Goal: Task Accomplishment & Management: Use online tool/utility

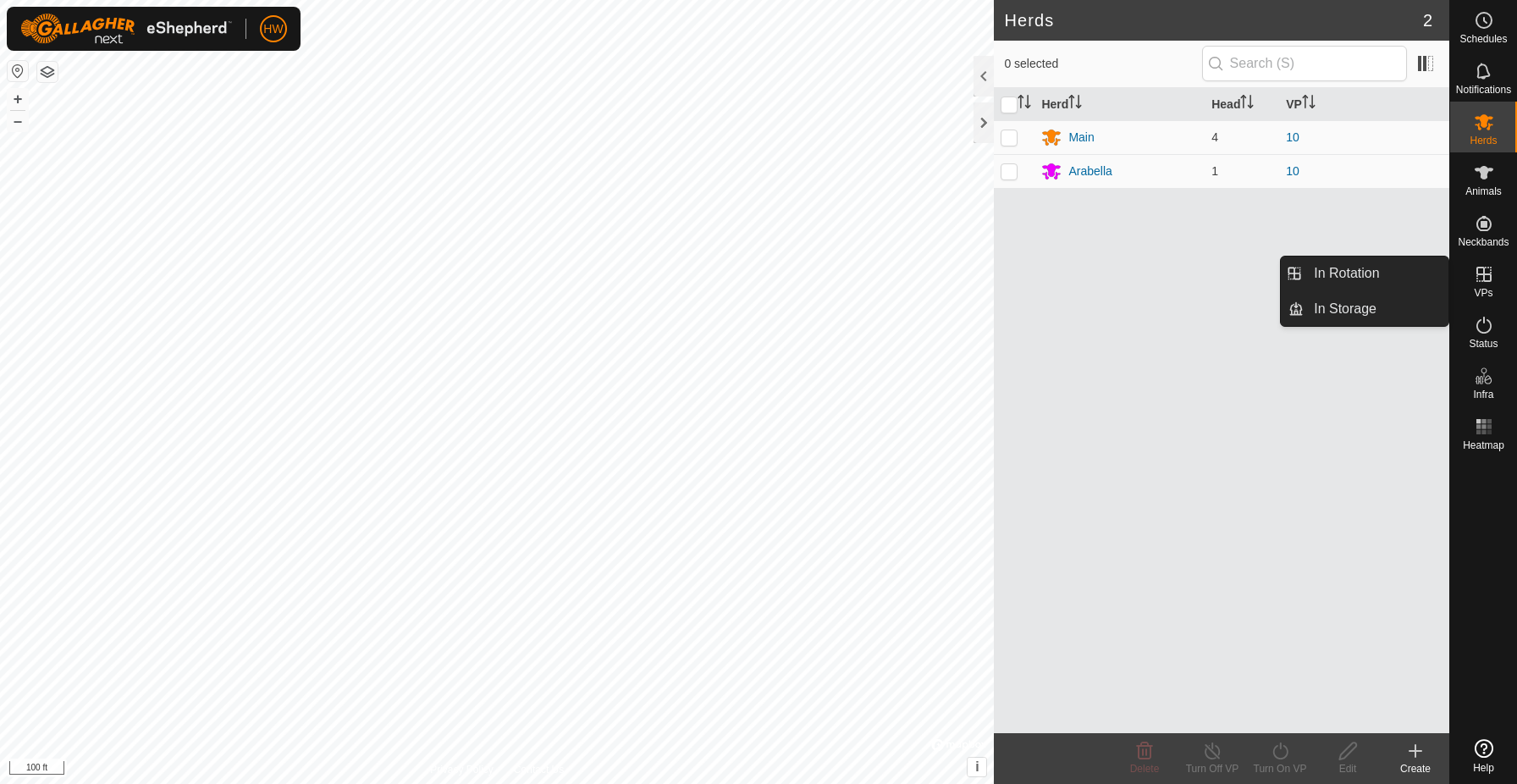
click at [1484, 275] on icon at bounding box center [1483, 274] width 15 height 15
click at [1409, 268] on link "In Rotation" at bounding box center [1376, 273] width 145 height 34
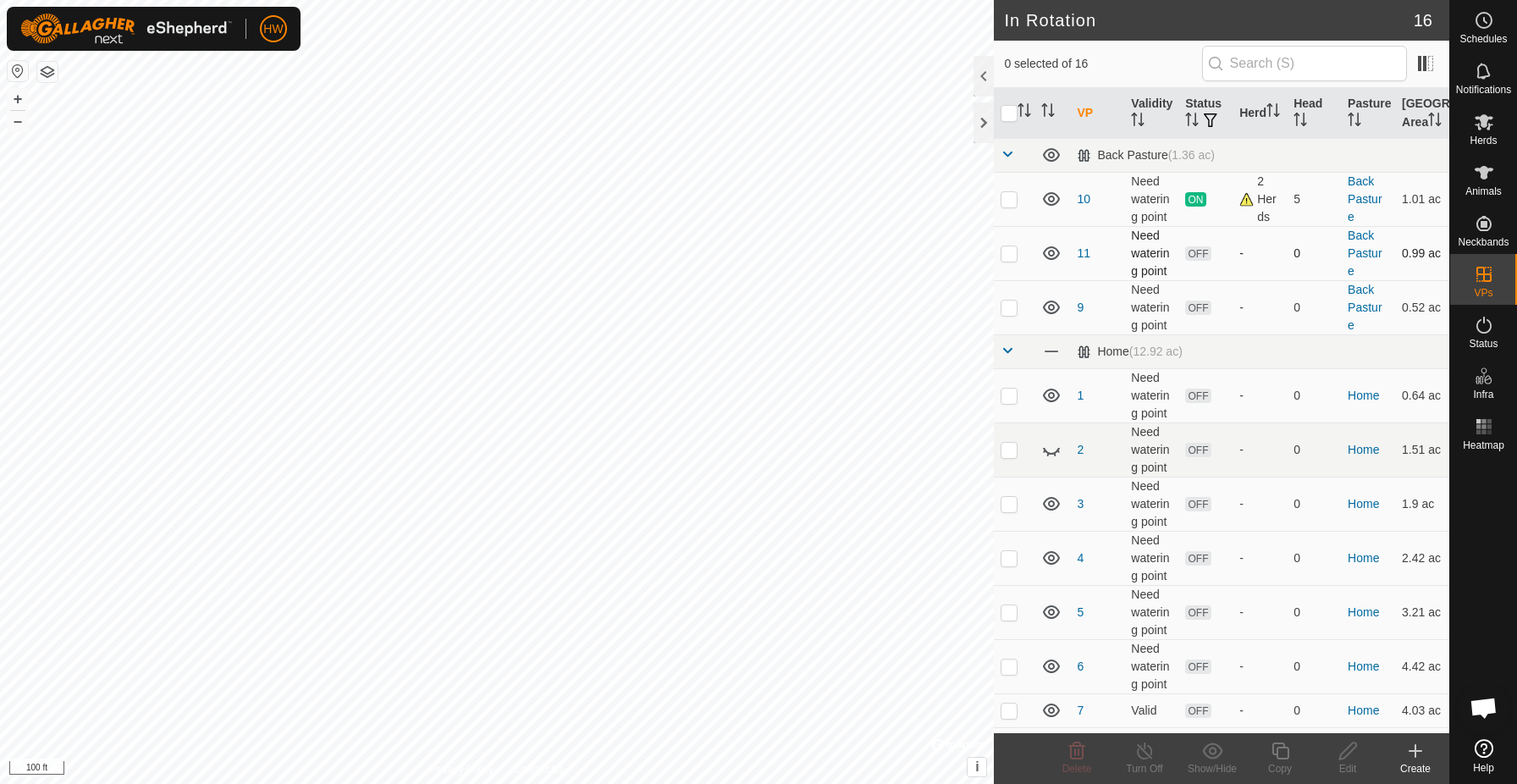
click at [1012, 260] on p-checkbox at bounding box center [1009, 253] width 17 height 14
checkbox input "true"
click at [1352, 763] on div "Edit" at bounding box center [1348, 768] width 68 height 15
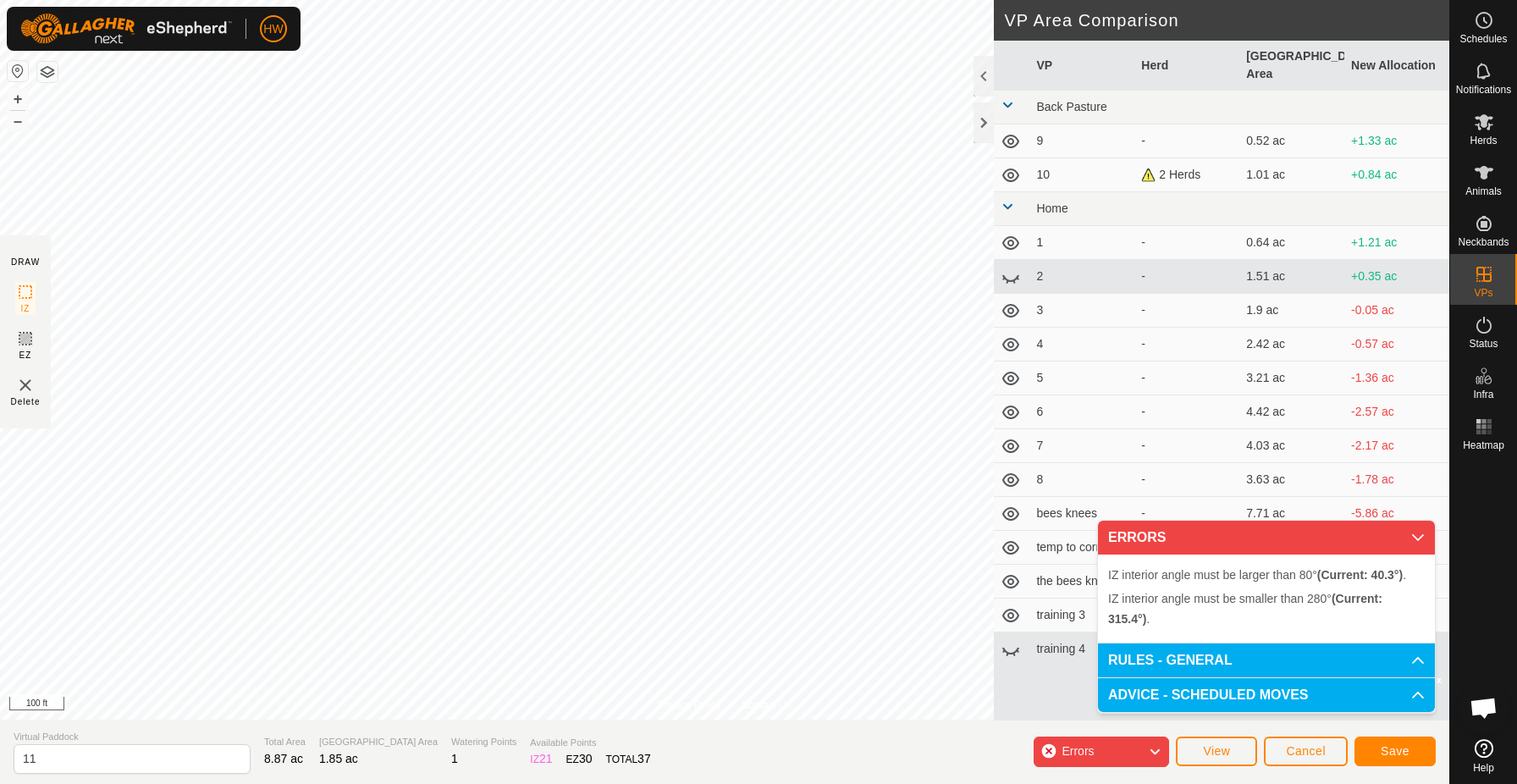
click at [1331, 751] on button "Cancel" at bounding box center [1306, 751] width 84 height 30
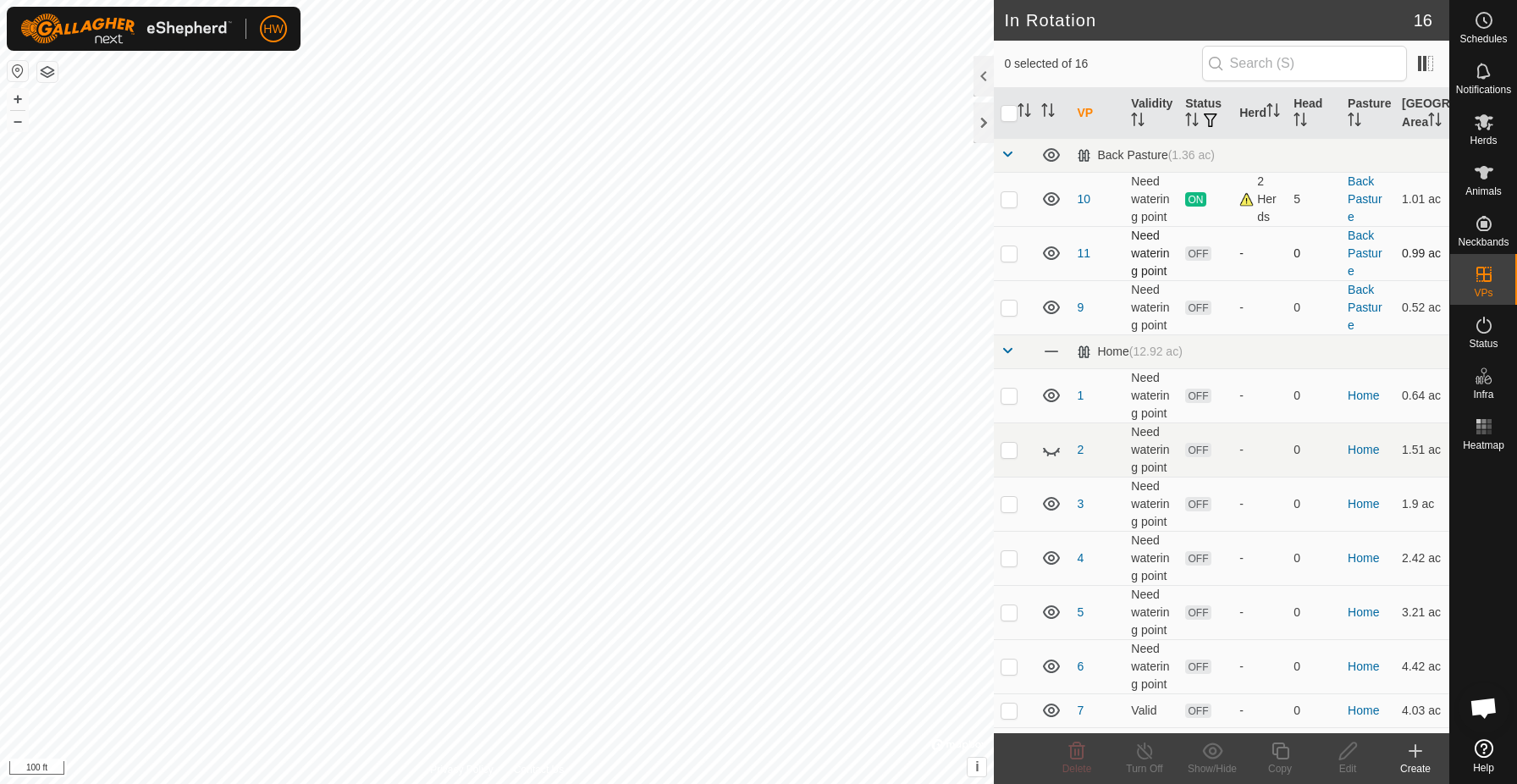
click at [1013, 260] on p-checkbox at bounding box center [1009, 253] width 17 height 14
checkbox input "true"
click at [1354, 751] on icon at bounding box center [1348, 751] width 21 height 20
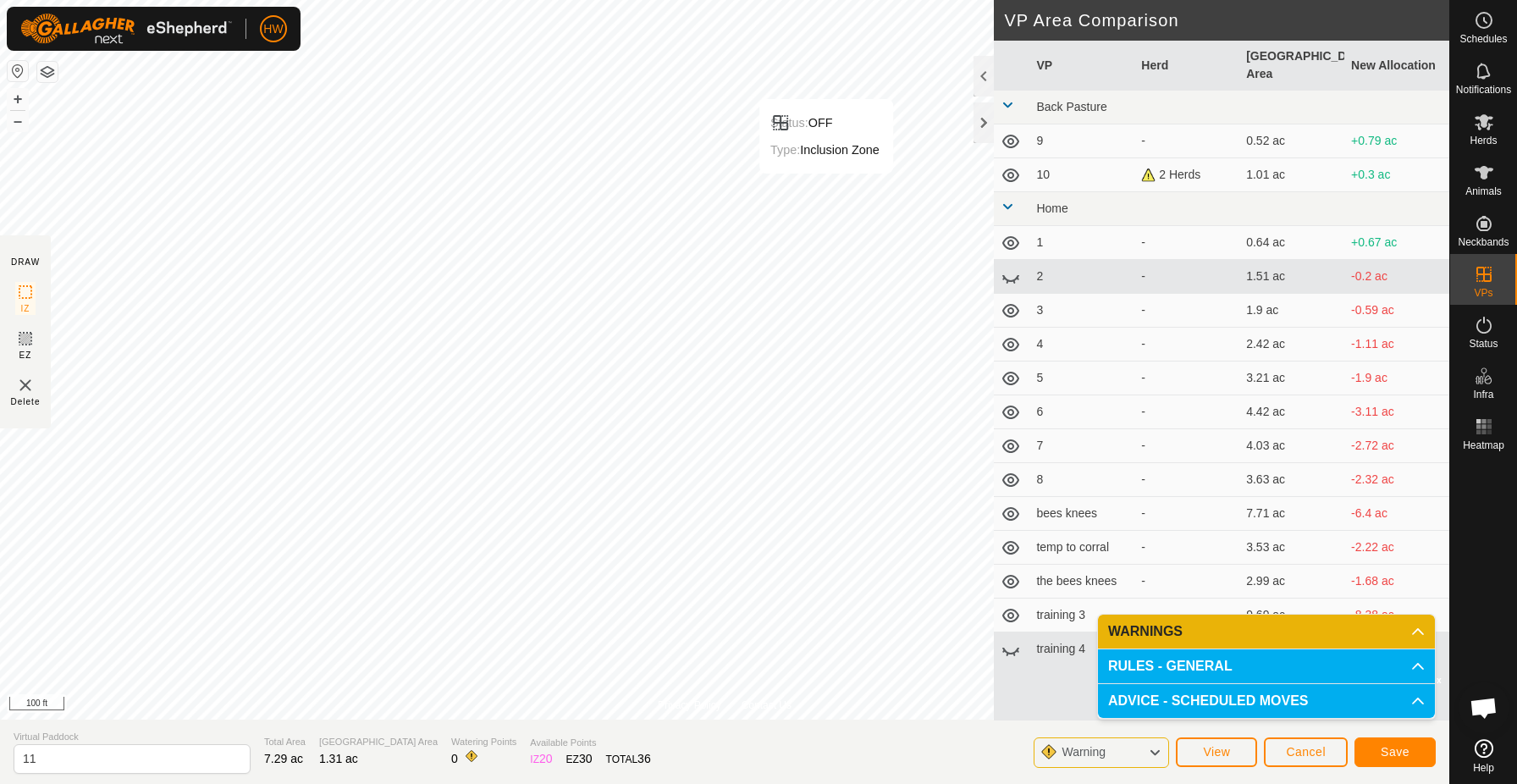
click at [1398, 749] on span "Save" at bounding box center [1395, 752] width 29 height 14
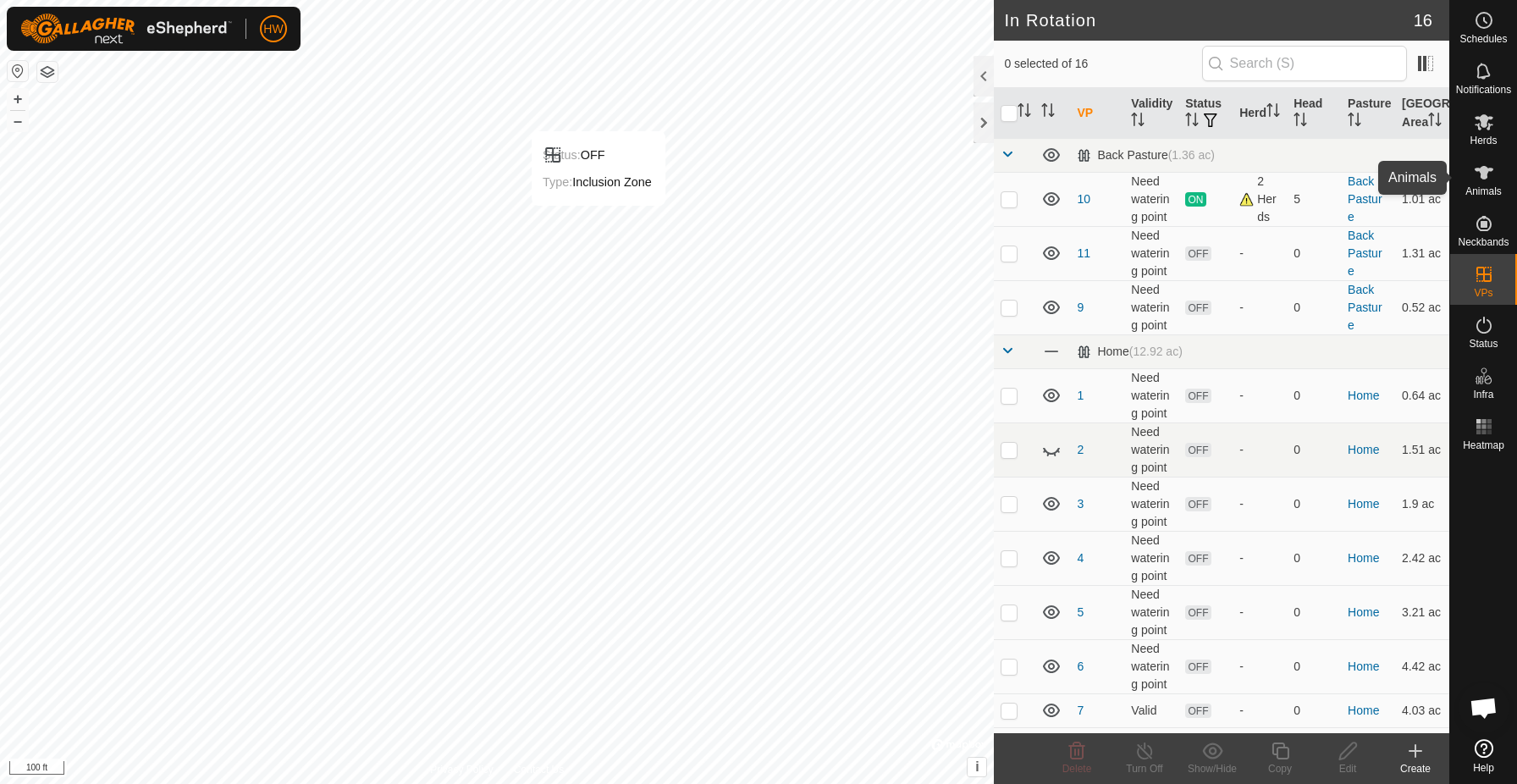
click at [1492, 182] on icon at bounding box center [1484, 173] width 20 height 20
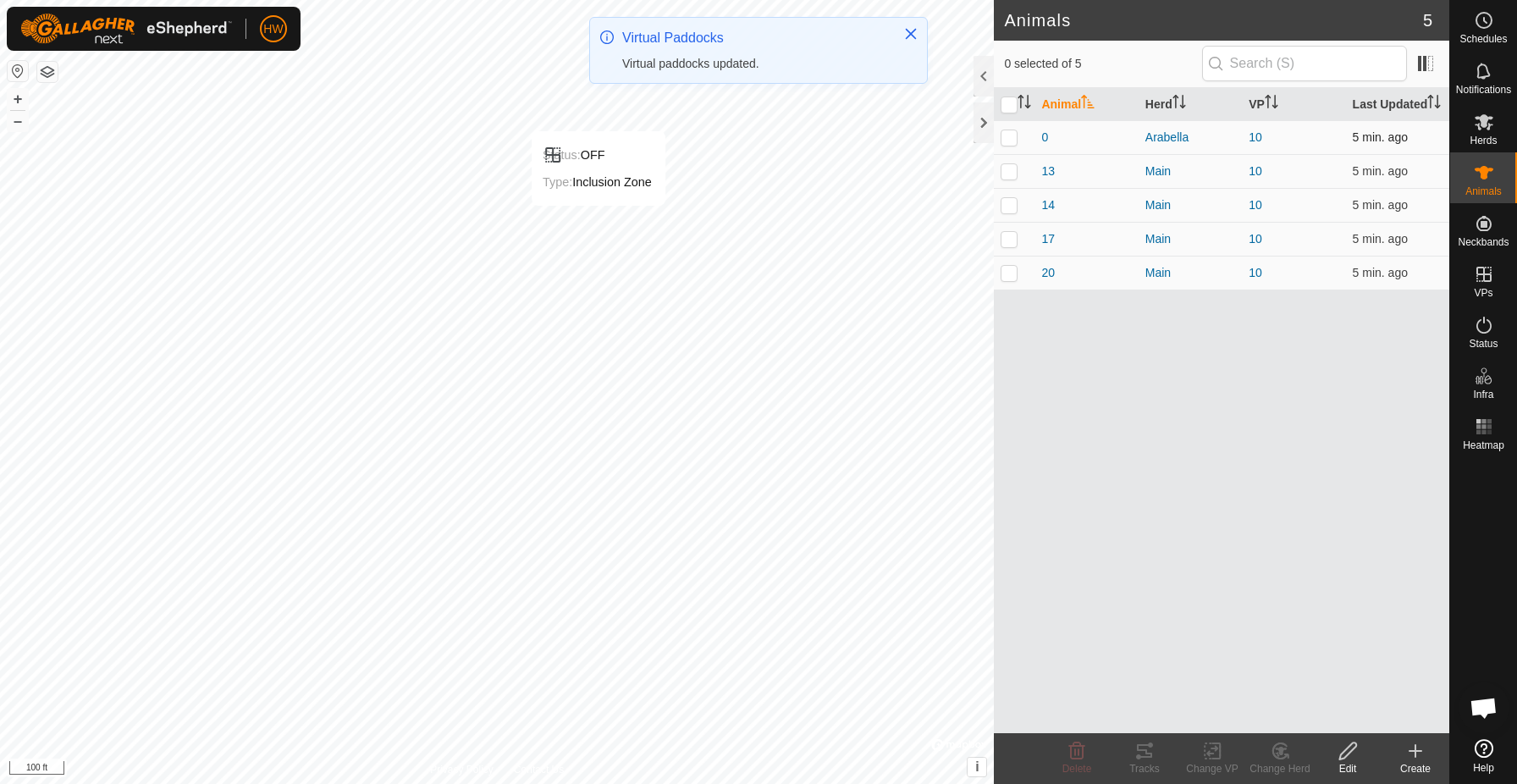
click at [1014, 144] on p-checkbox at bounding box center [1009, 137] width 17 height 14
checkbox input "false"
click at [1010, 178] on p-checkbox at bounding box center [1009, 171] width 17 height 14
checkbox input "true"
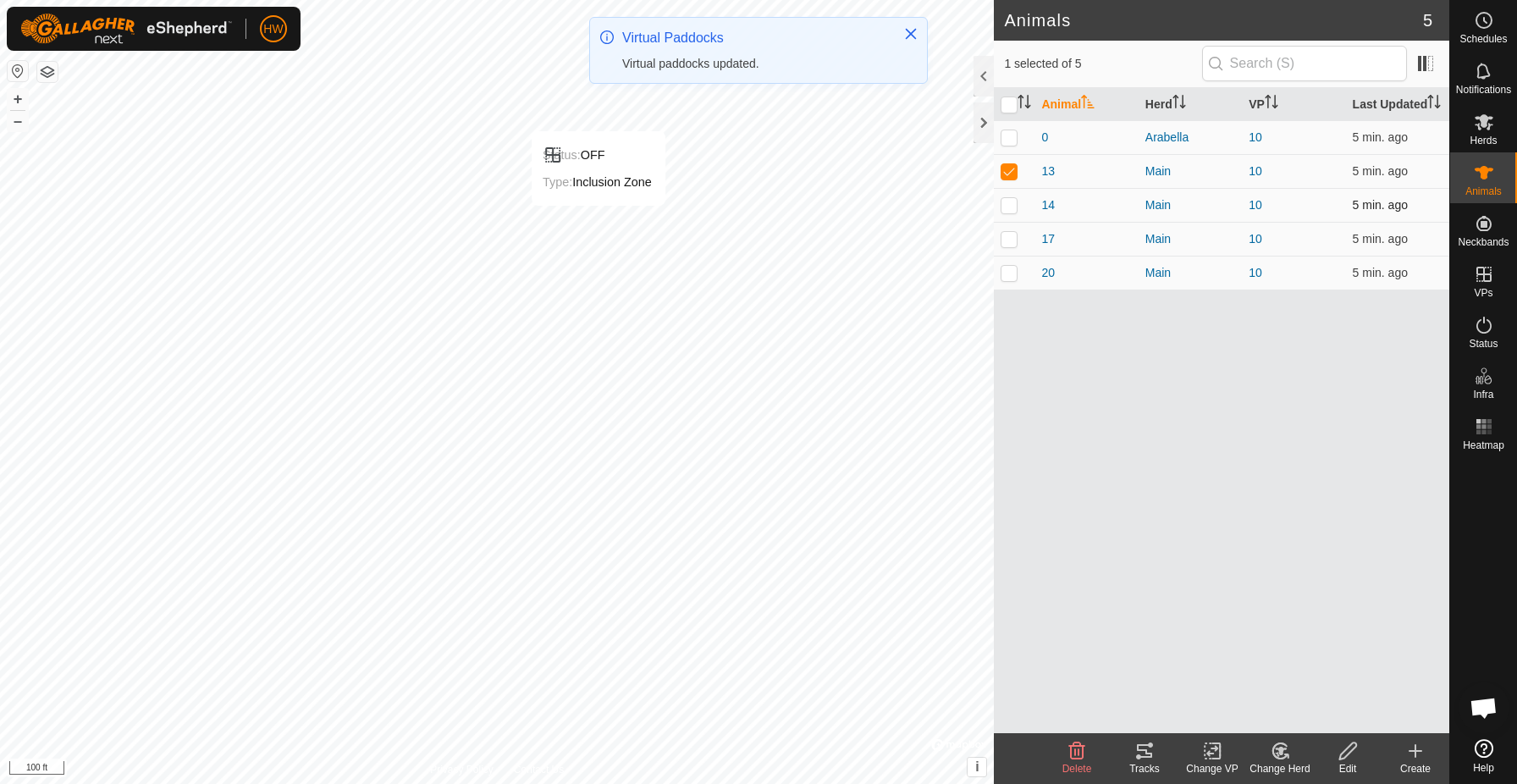
click at [1010, 212] on p-checkbox at bounding box center [1009, 205] width 17 height 14
checkbox input "true"
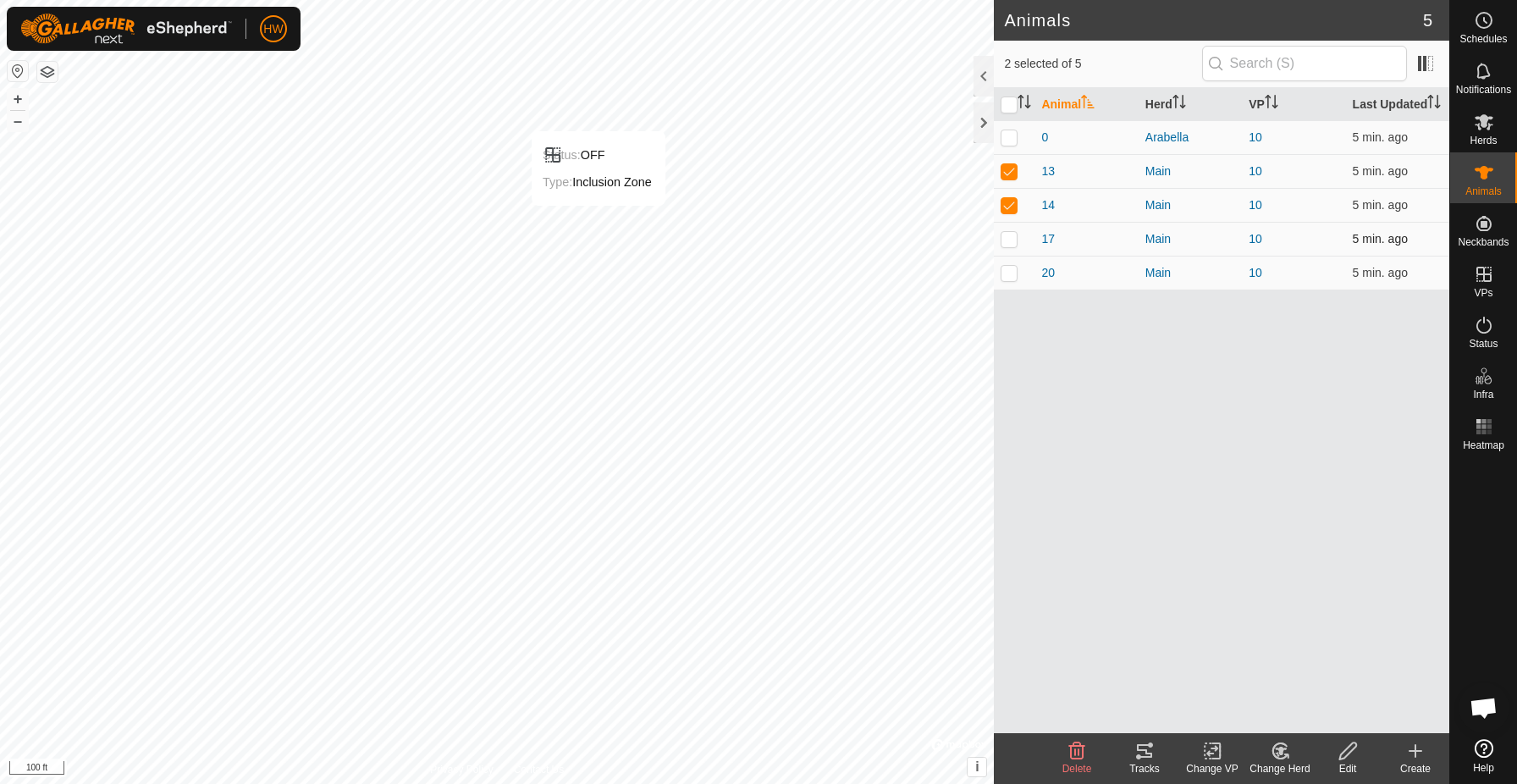
click at [1010, 245] on p-checkbox at bounding box center [1009, 239] width 17 height 14
checkbox input "true"
click at [1010, 279] on p-checkbox at bounding box center [1009, 273] width 17 height 14
checkbox input "true"
click at [1208, 755] on icon at bounding box center [1212, 751] width 12 height 11
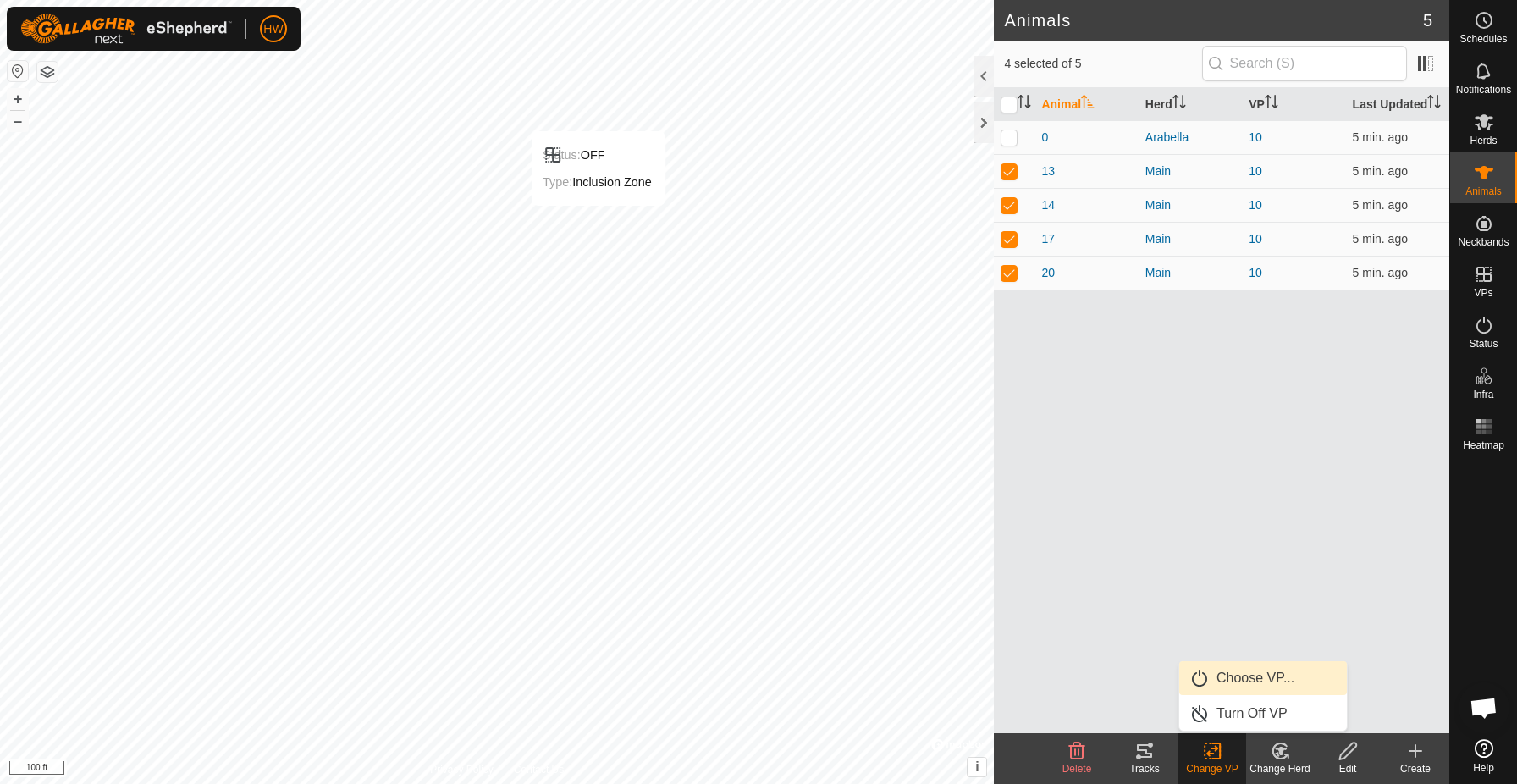
click at [1224, 678] on link "Choose VP..." at bounding box center [1263, 678] width 168 height 34
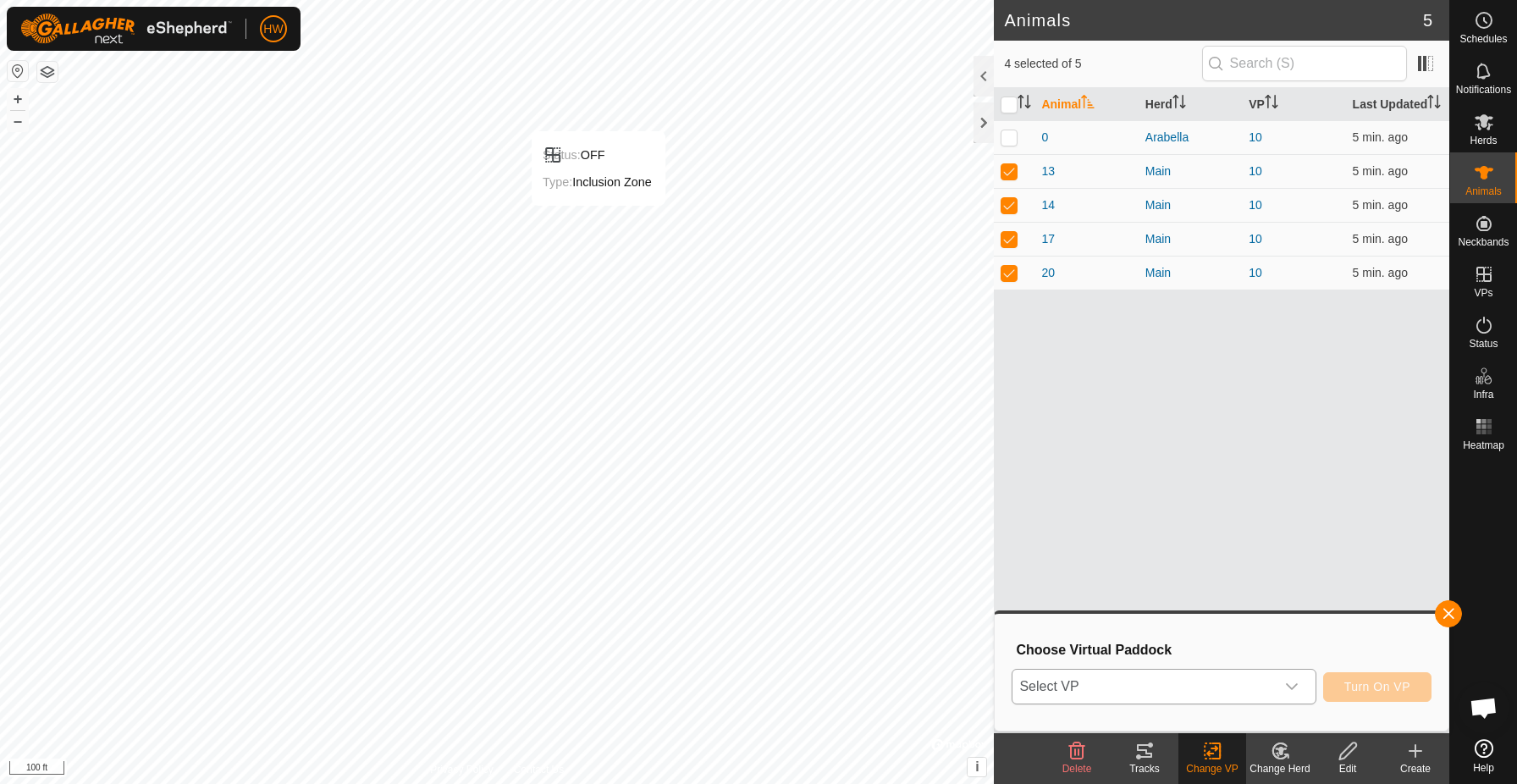
click at [1132, 681] on span "Select VP" at bounding box center [1143, 687] width 262 height 34
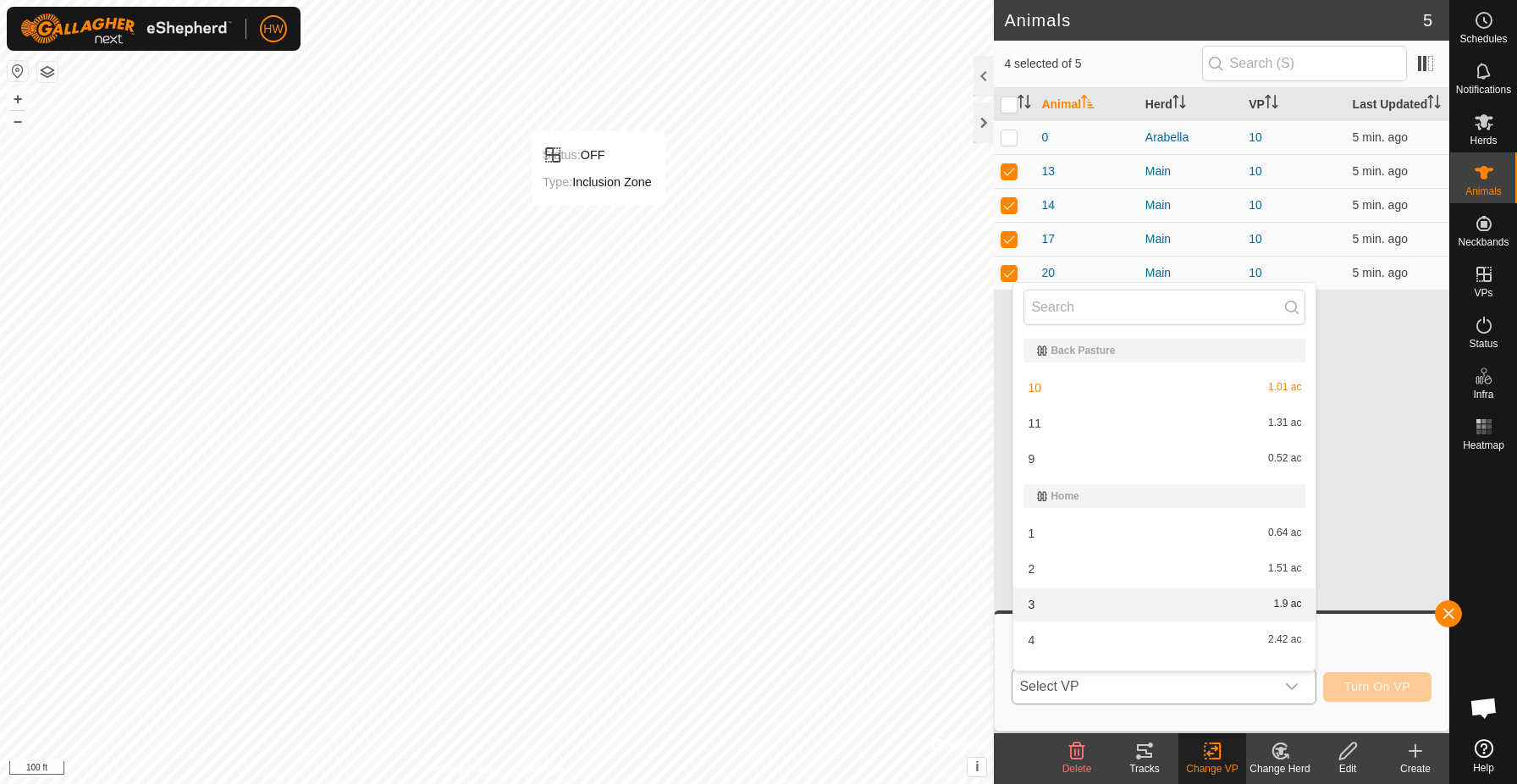
scroll to position [22, 0]
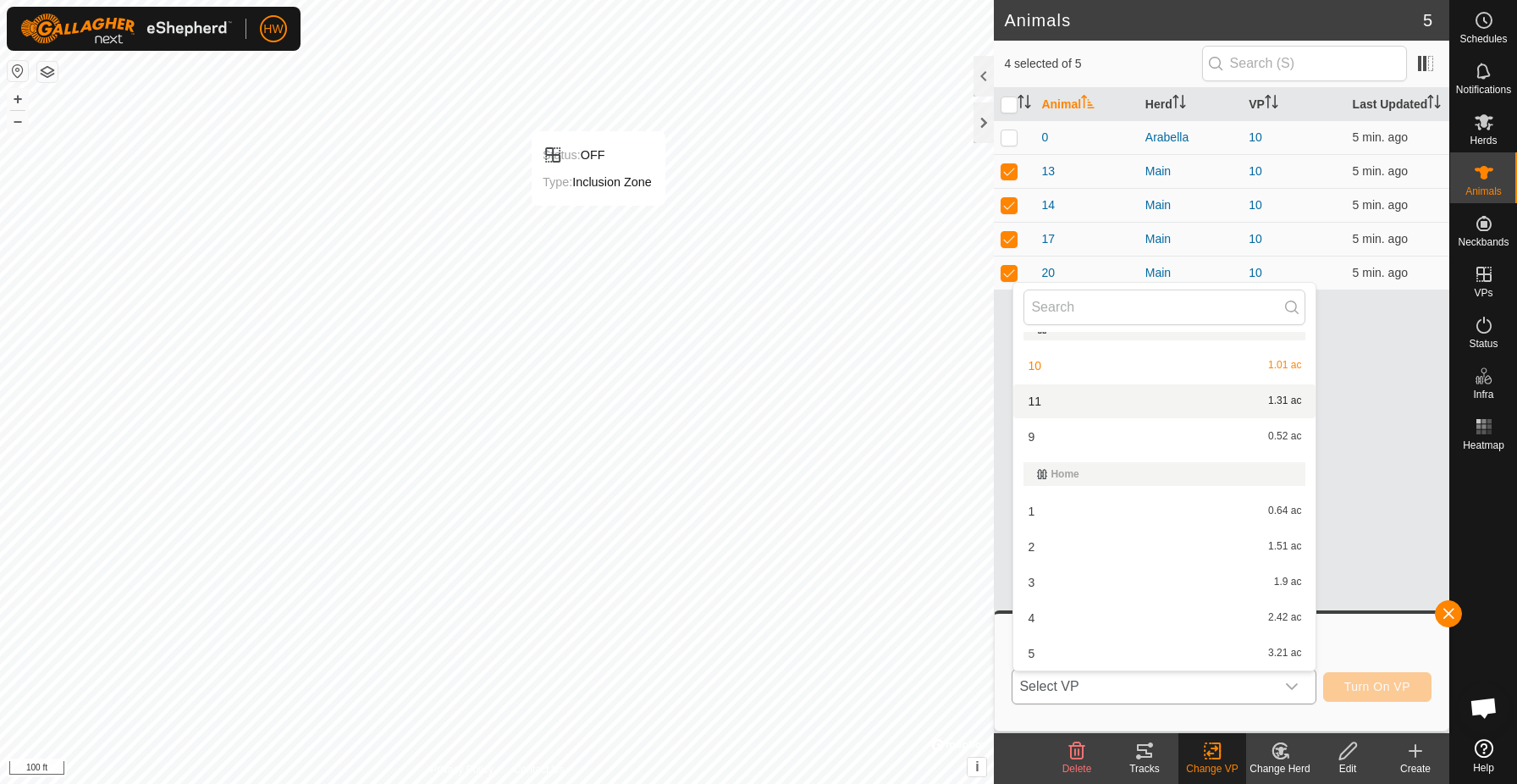
click at [1047, 406] on li "11 1.31 ac" at bounding box center [1164, 401] width 302 height 34
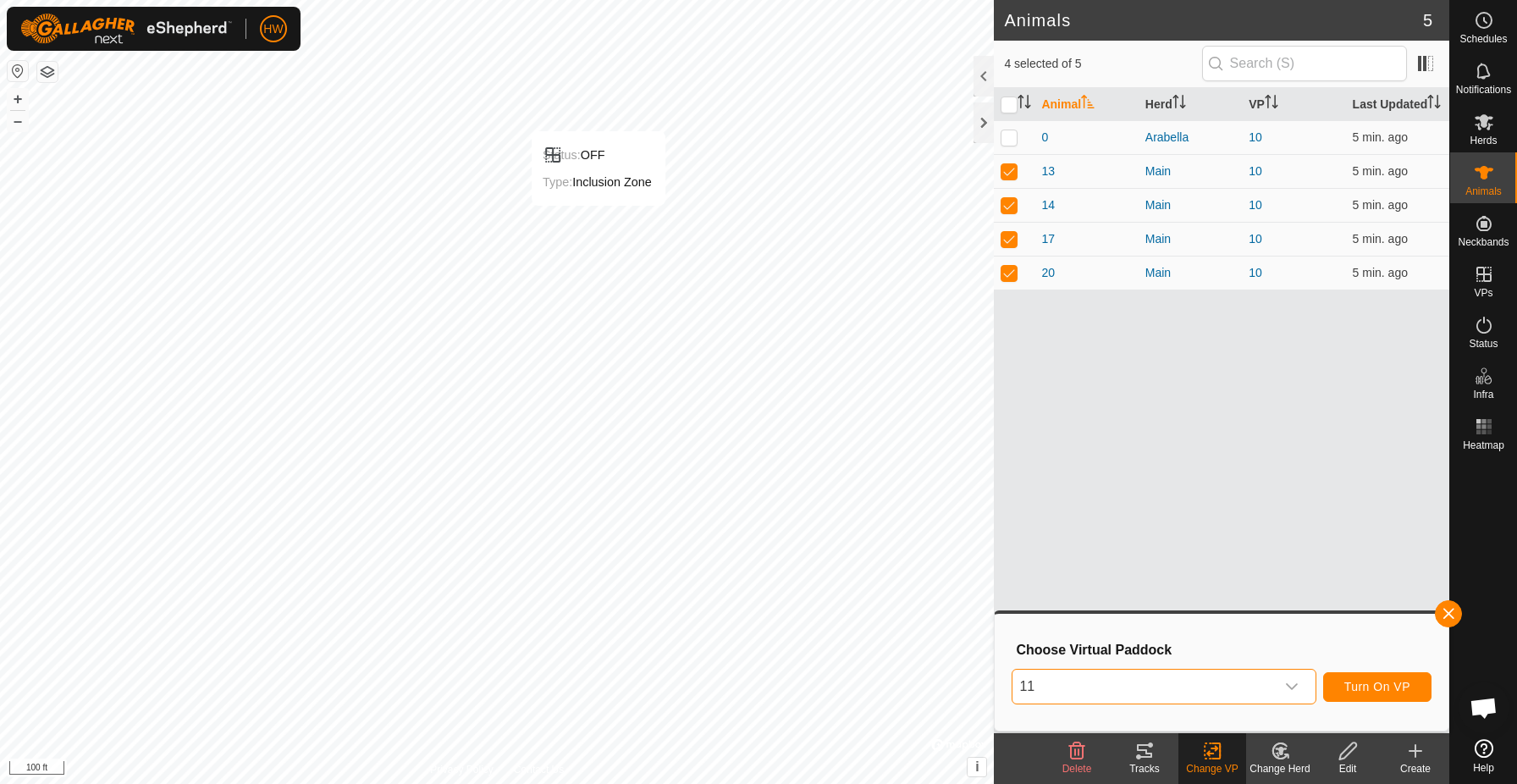
click at [1406, 685] on span "Turn On VP" at bounding box center [1377, 687] width 66 height 14
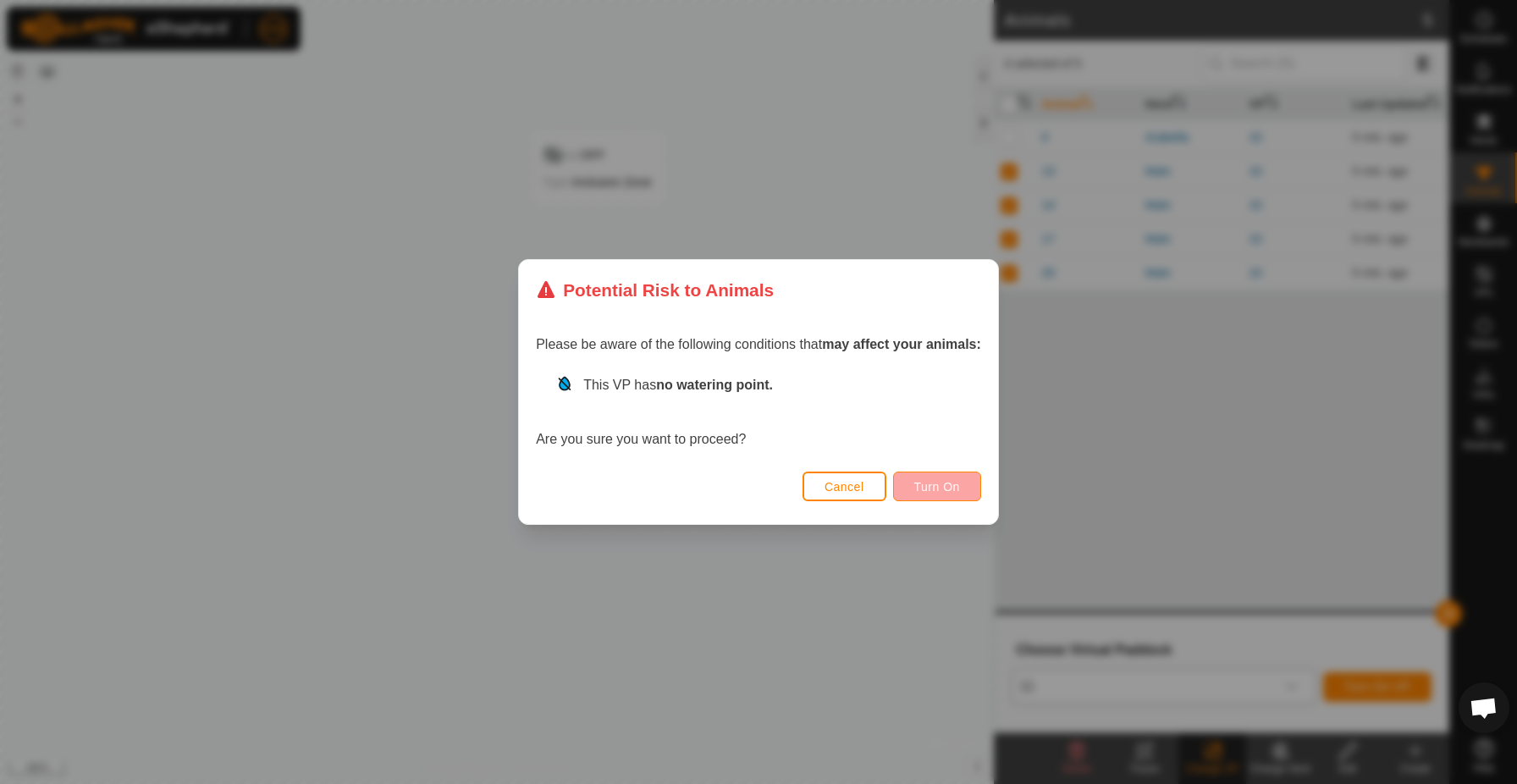
click at [919, 479] on button "Turn On" at bounding box center [937, 487] width 88 height 30
